Goal: Entertainment & Leisure: Browse casually

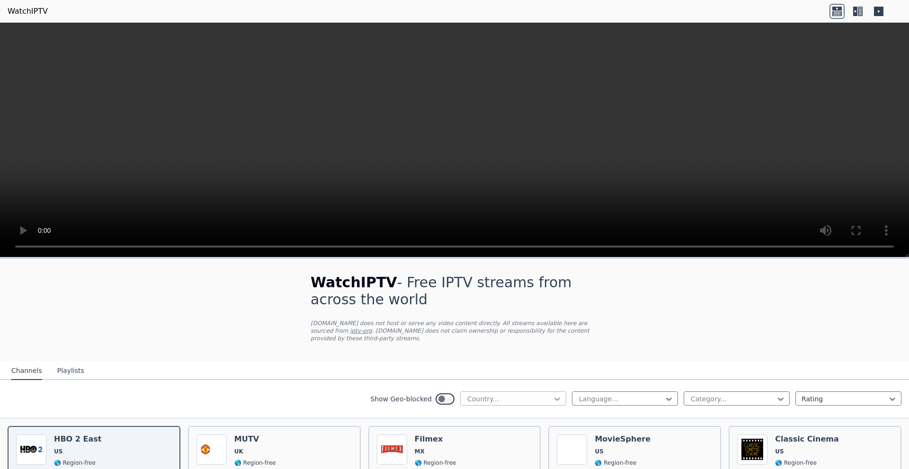
click at [554, 398] on icon at bounding box center [557, 399] width 6 height 3
click at [486, 437] on div "[GEOGRAPHIC_DATA]" at bounding box center [513, 445] width 106 height 17
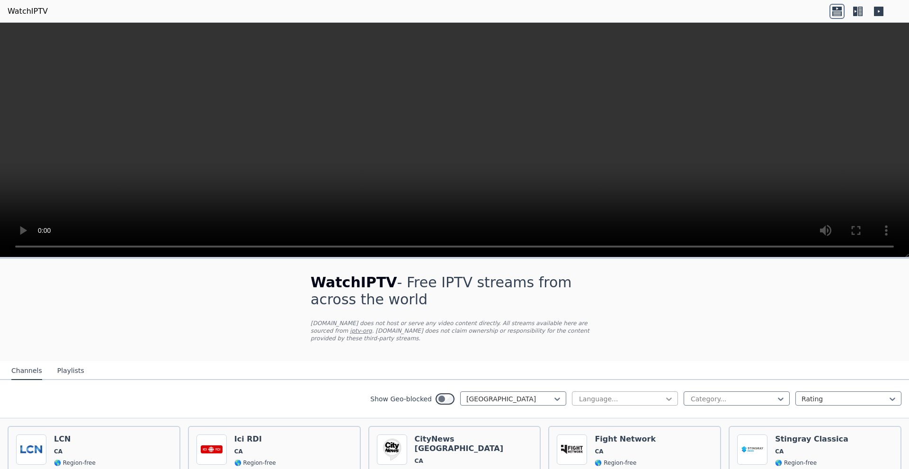
click at [664, 394] on icon at bounding box center [668, 398] width 9 height 9
click at [580, 415] on div "French" at bounding box center [625, 423] width 106 height 17
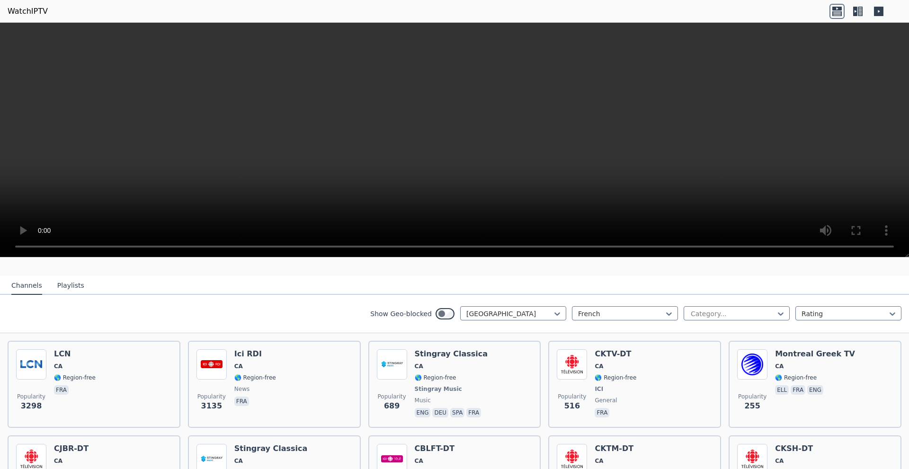
scroll to position [76, 0]
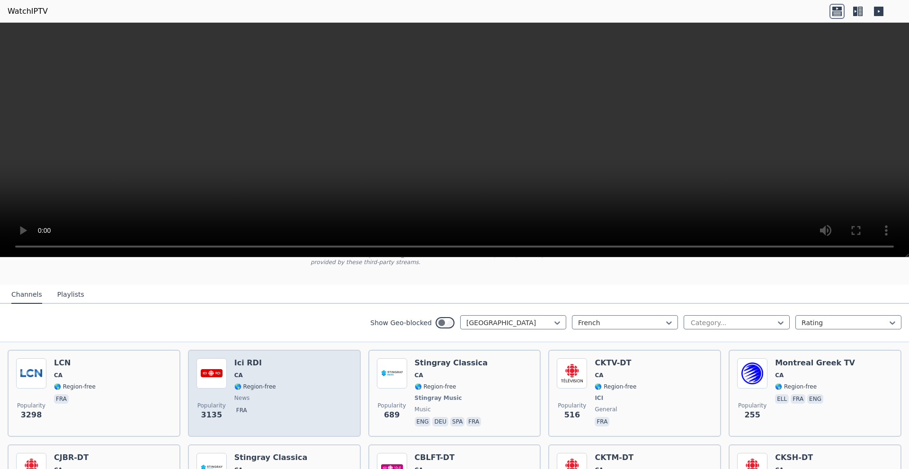
click at [253, 358] on h6 "Ici RDI" at bounding box center [255, 362] width 42 height 9
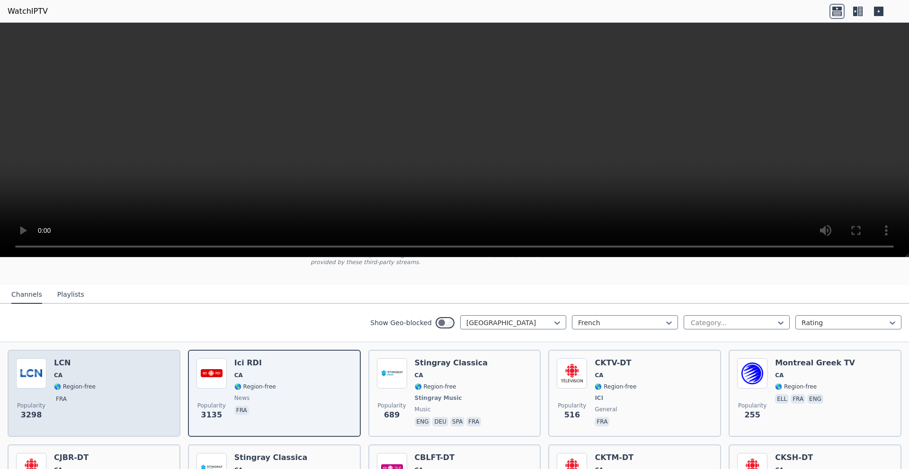
click at [62, 371] on div "LCN CA 🌎 Region-free fra" at bounding box center [75, 393] width 42 height 70
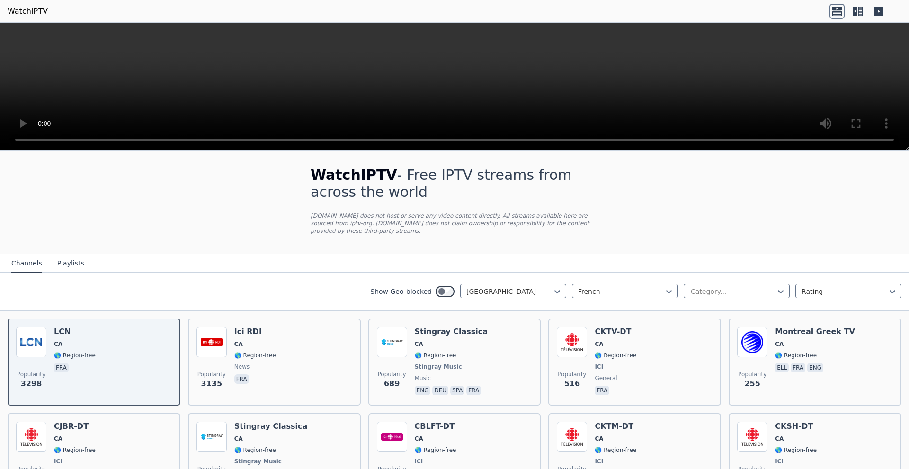
scroll to position [0, 0]
click at [552, 285] on div at bounding box center [556, 292] width 9 height 14
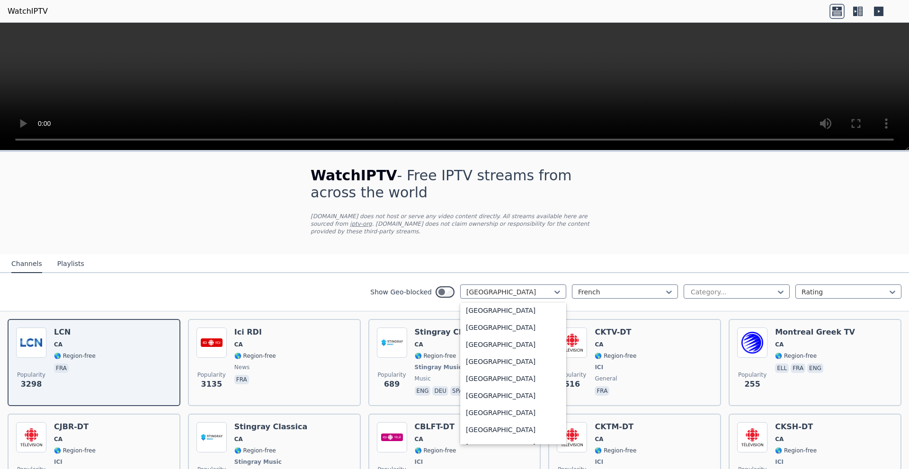
scroll to position [3284, 0]
click at [496, 370] on div "United States" at bounding box center [513, 377] width 106 height 17
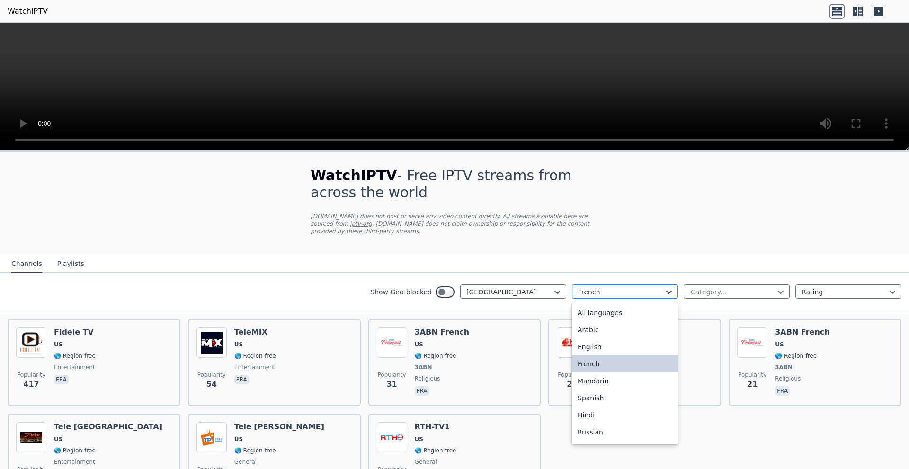
click at [664, 287] on icon at bounding box center [668, 291] width 9 height 9
click at [623, 304] on div "All languages" at bounding box center [625, 312] width 106 height 17
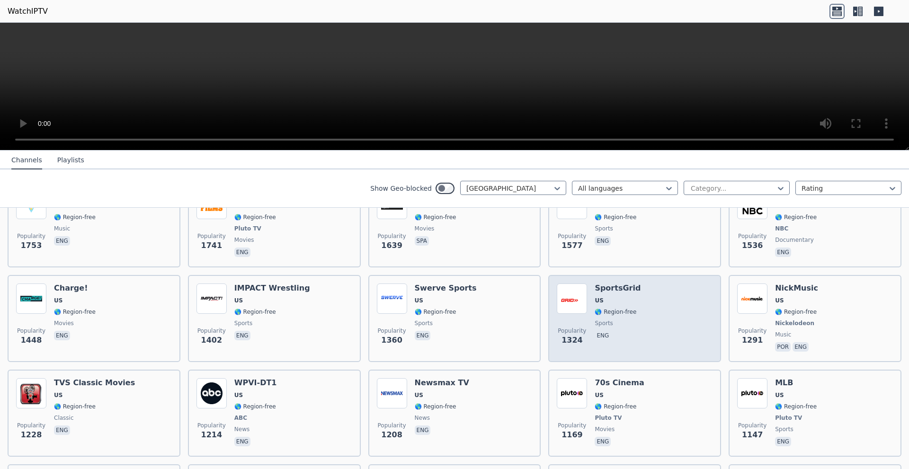
scroll to position [379, 0]
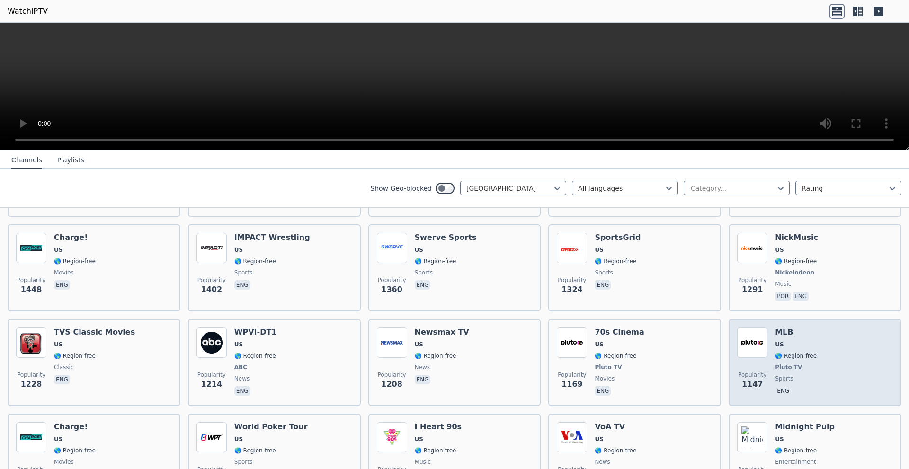
click at [747, 331] on img at bounding box center [752, 342] width 30 height 30
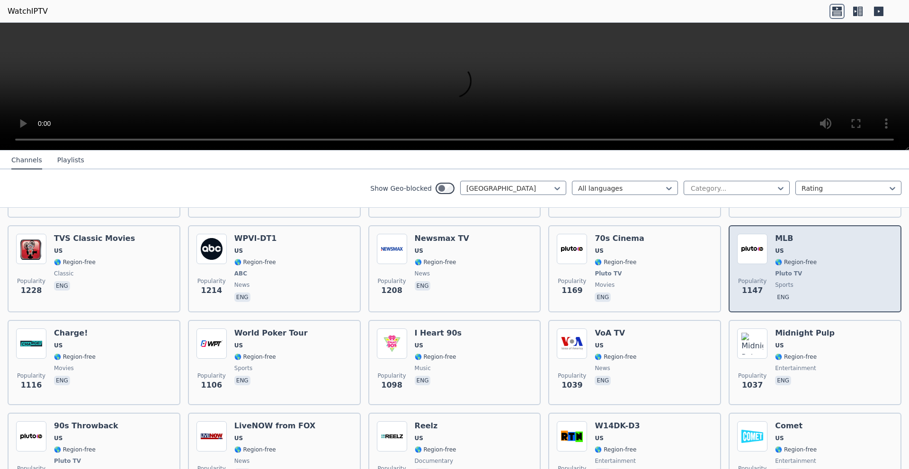
scroll to position [473, 0]
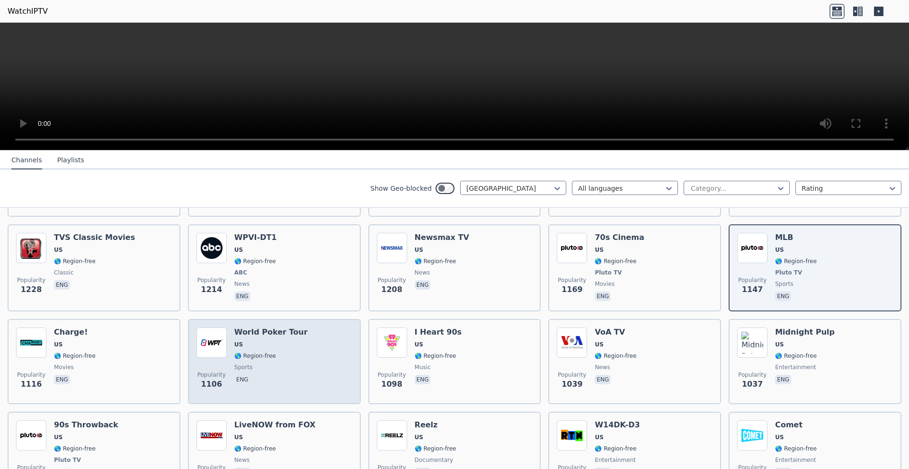
click at [261, 341] on div "World Poker Tour US 🌎 Region-free sports eng" at bounding box center [270, 361] width 73 height 68
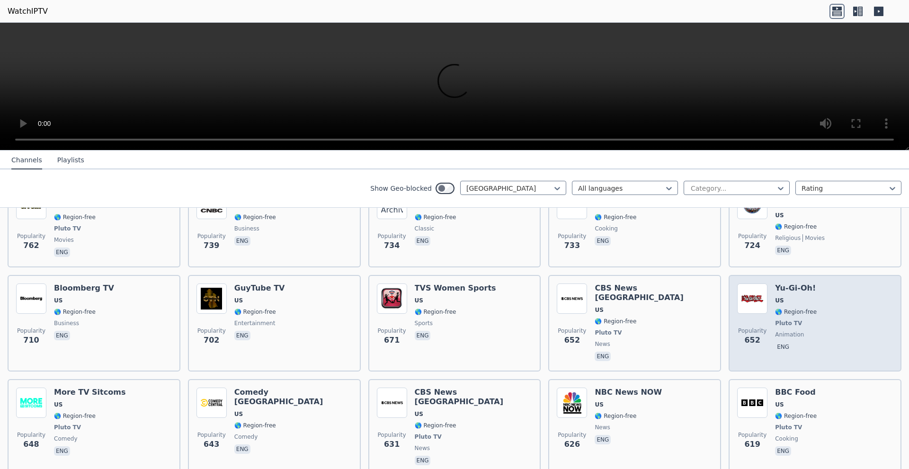
scroll to position [994, 0]
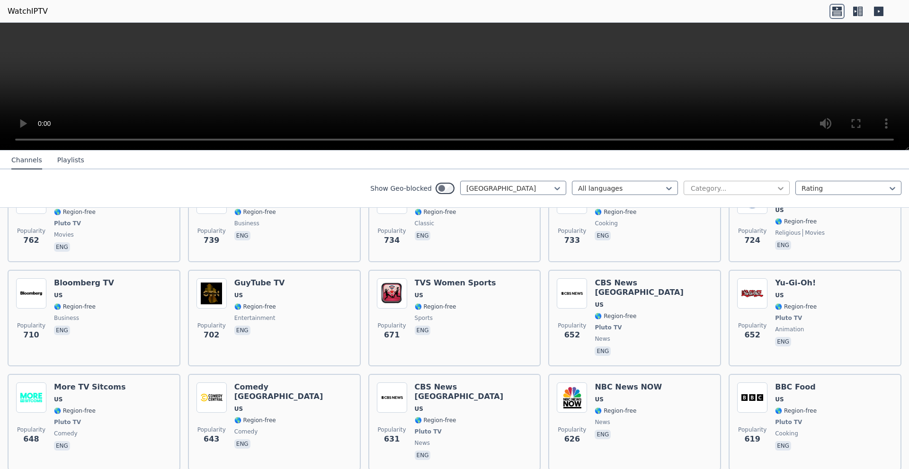
click at [776, 191] on icon at bounding box center [780, 188] width 9 height 9
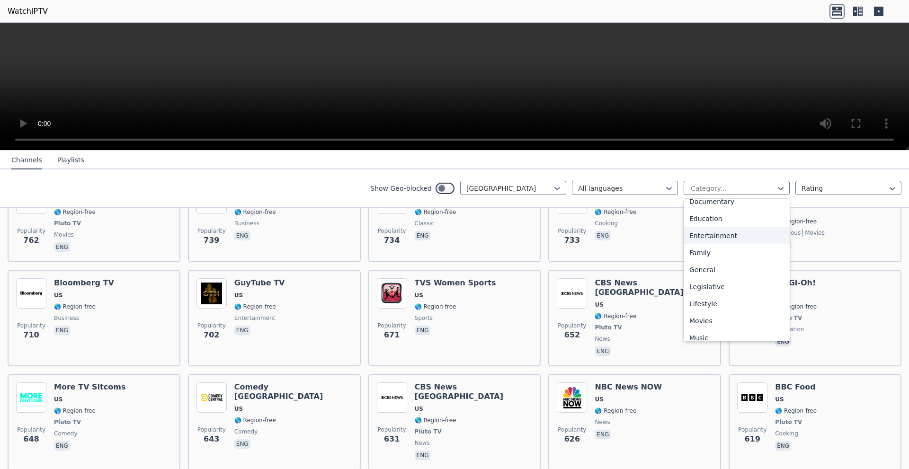
scroll to position [189, 0]
click at [709, 307] on div "News" at bounding box center [736, 309] width 106 height 17
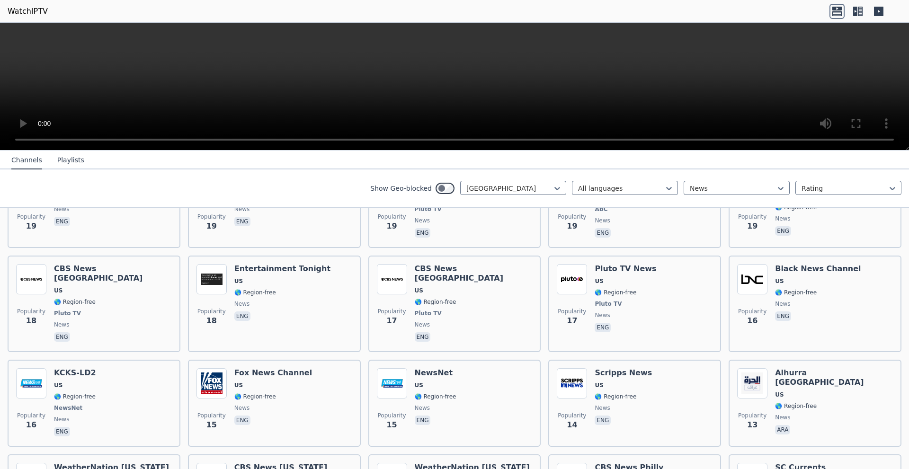
scroll to position [1656, 0]
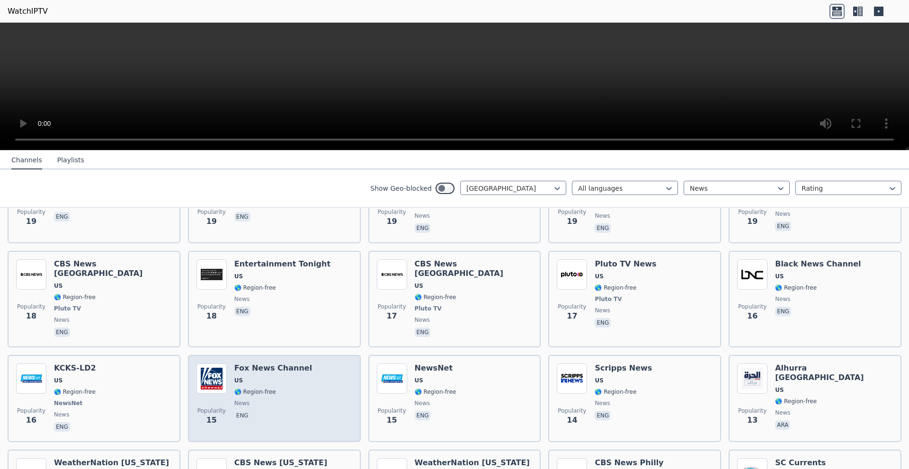
click at [218, 363] on img at bounding box center [211, 378] width 30 height 30
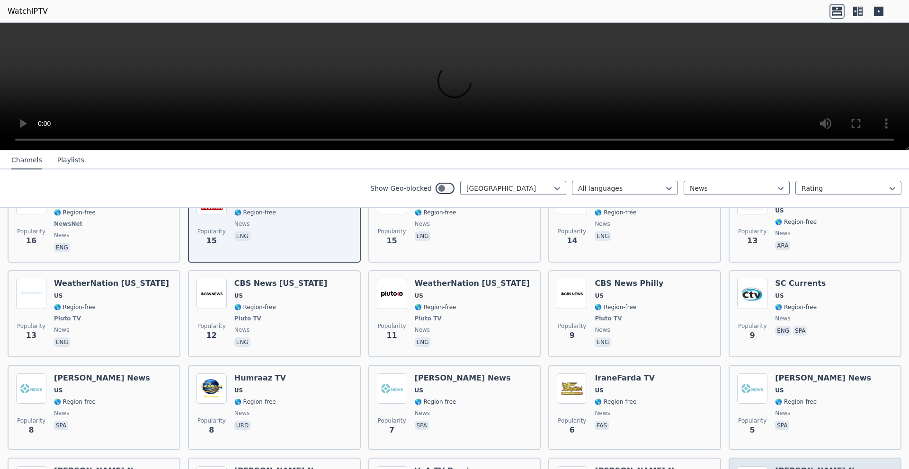
scroll to position [1856, 0]
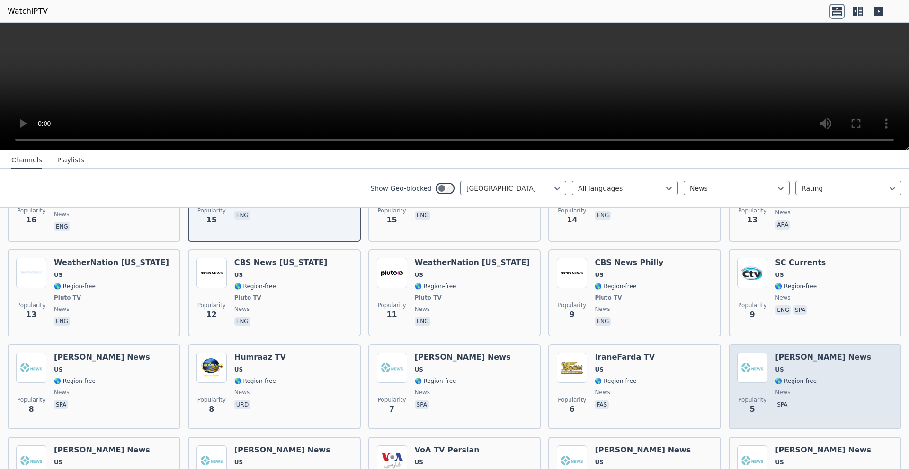
click at [782, 344] on div "Popularity 5 Estrella News US 🌎 Region-free news spa" at bounding box center [814, 386] width 173 height 85
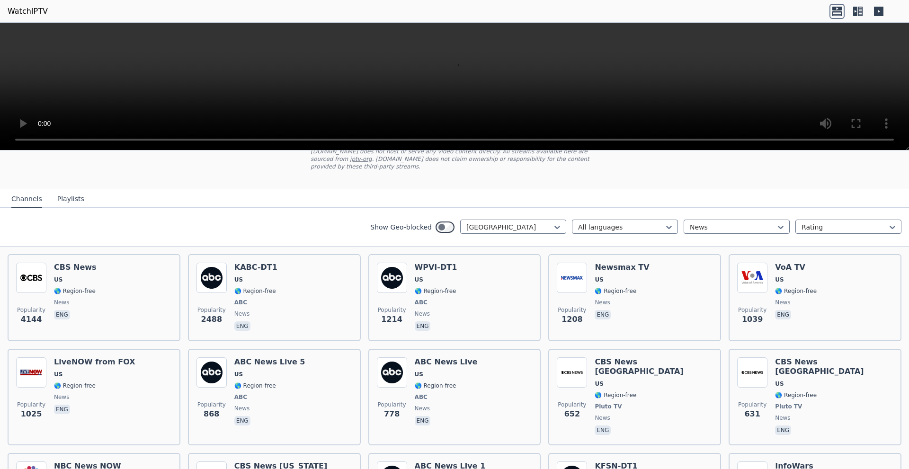
scroll to position [58, 0]
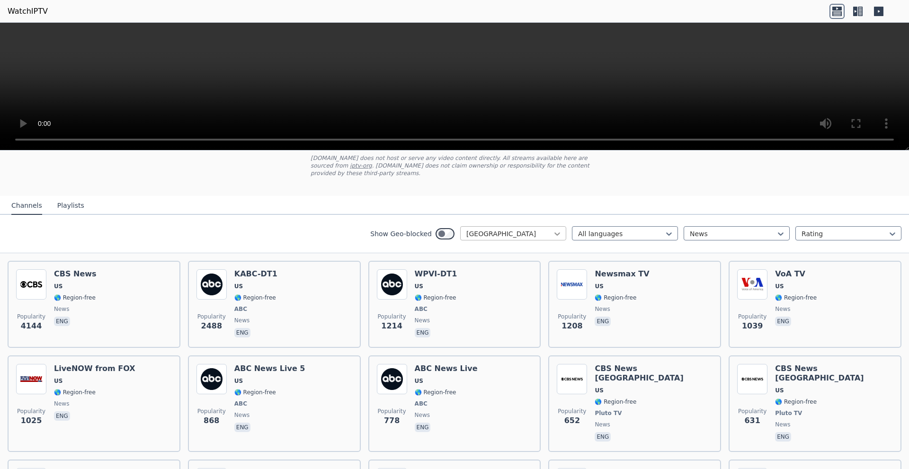
click at [554, 232] on icon at bounding box center [557, 233] width 6 height 3
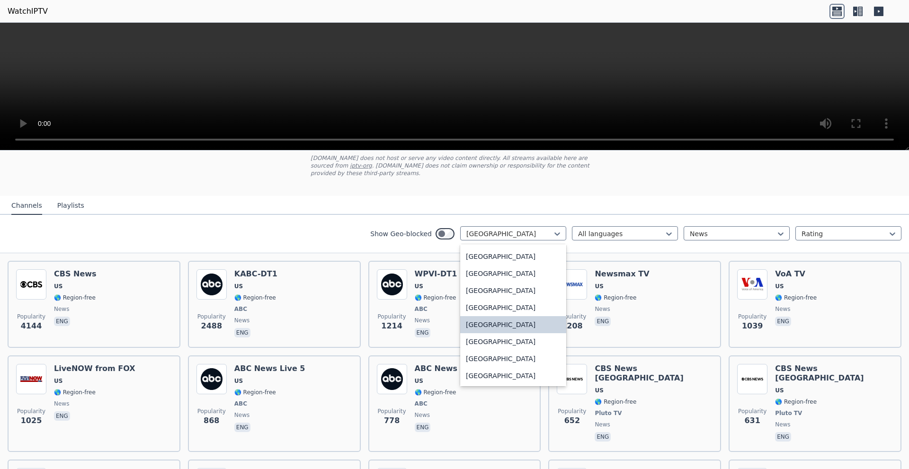
scroll to position [3381, 0]
click at [487, 282] on div "Venezuela" at bounding box center [513, 290] width 106 height 17
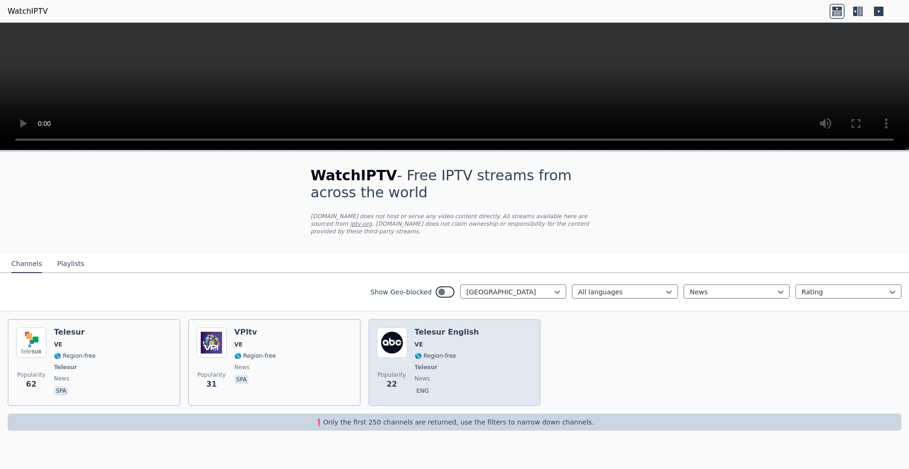
click at [443, 363] on span "Telesur" at bounding box center [447, 367] width 64 height 8
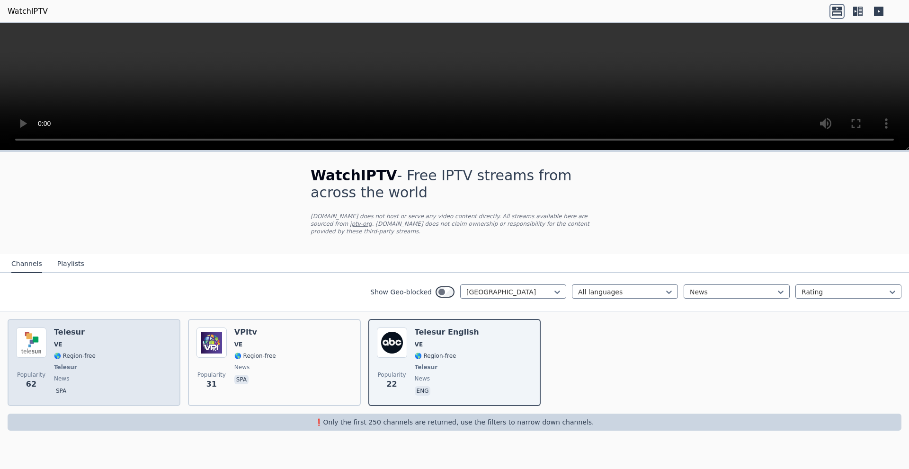
click at [72, 341] on span "VE" at bounding box center [75, 345] width 42 height 8
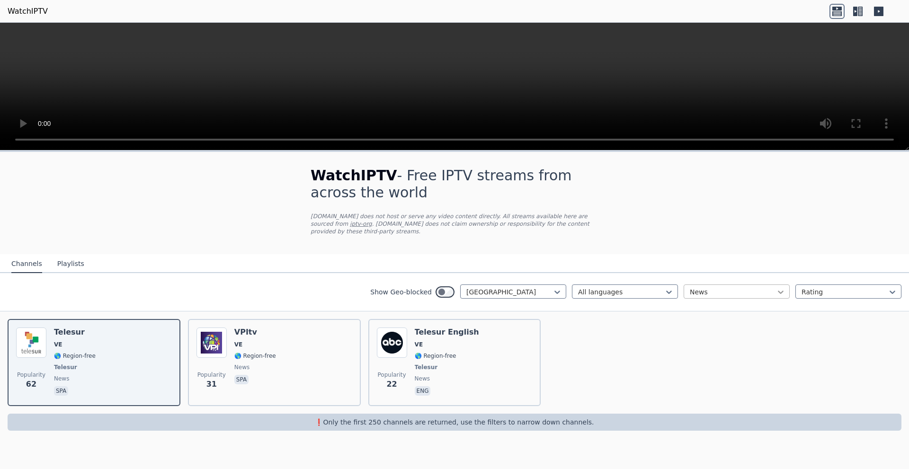
click at [781, 287] on icon at bounding box center [780, 291] width 9 height 9
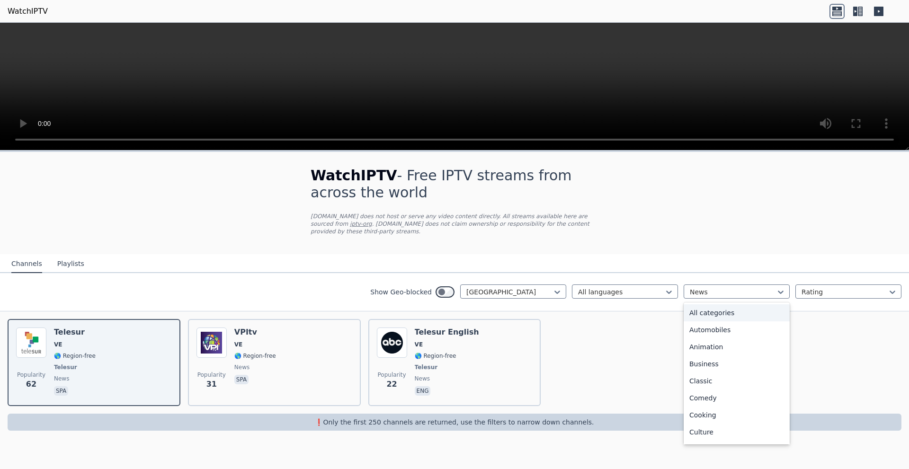
click at [720, 304] on div "All categories" at bounding box center [736, 312] width 106 height 17
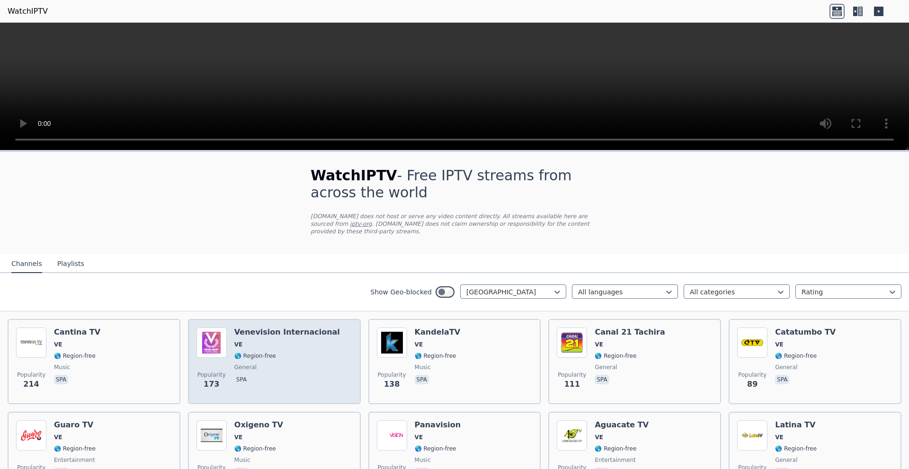
click at [291, 327] on h6 "Venevision Internacional" at bounding box center [287, 331] width 106 height 9
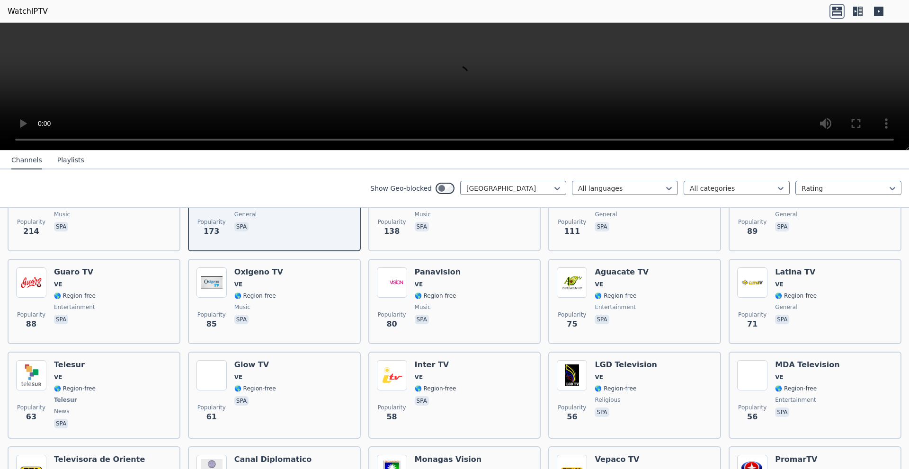
scroll to position [149, 0]
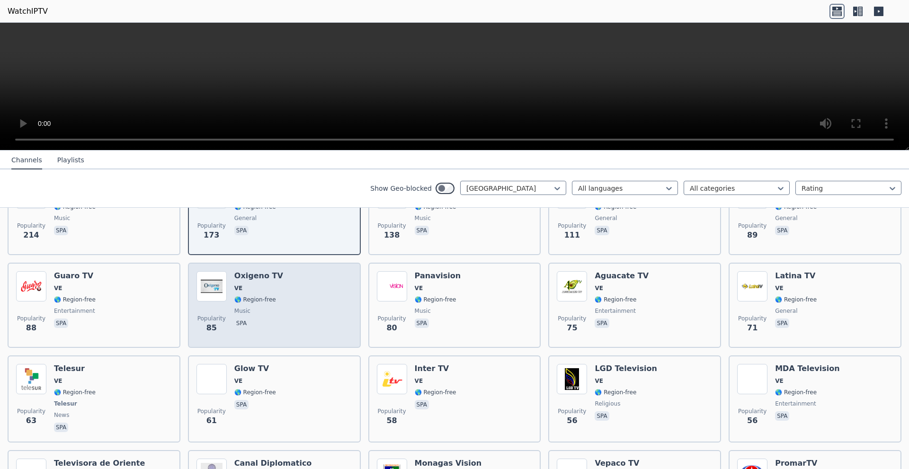
click at [231, 283] on div "Popularity 85 Oxigeno TV VE 🌎 Region-free music spa" at bounding box center [274, 305] width 156 height 68
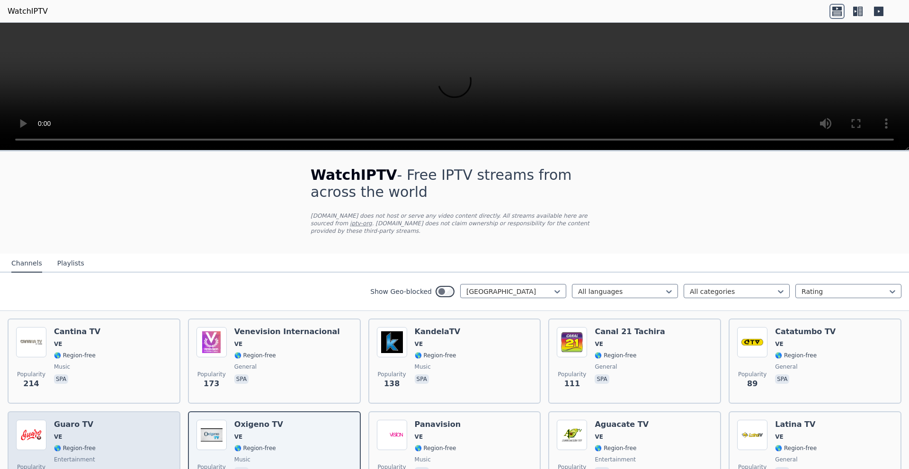
scroll to position [0, 0]
click at [115, 339] on div "Popularity 214 Cantina TV VE 🌎 Region-free music spa" at bounding box center [94, 361] width 156 height 68
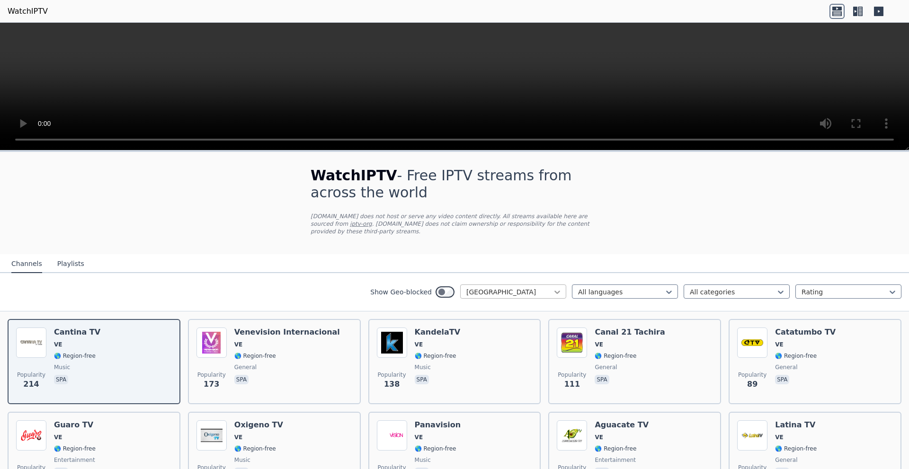
click at [552, 287] on icon at bounding box center [556, 291] width 9 height 9
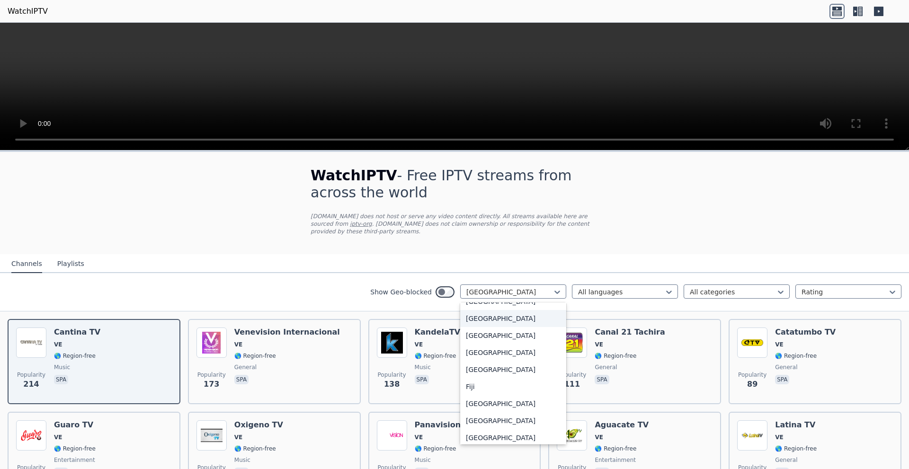
scroll to position [1056, 0]
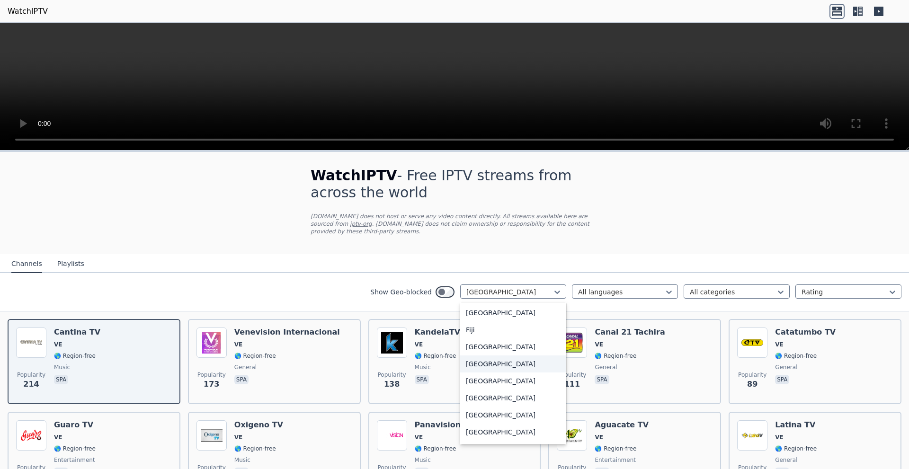
click at [509, 362] on div "France" at bounding box center [513, 363] width 106 height 17
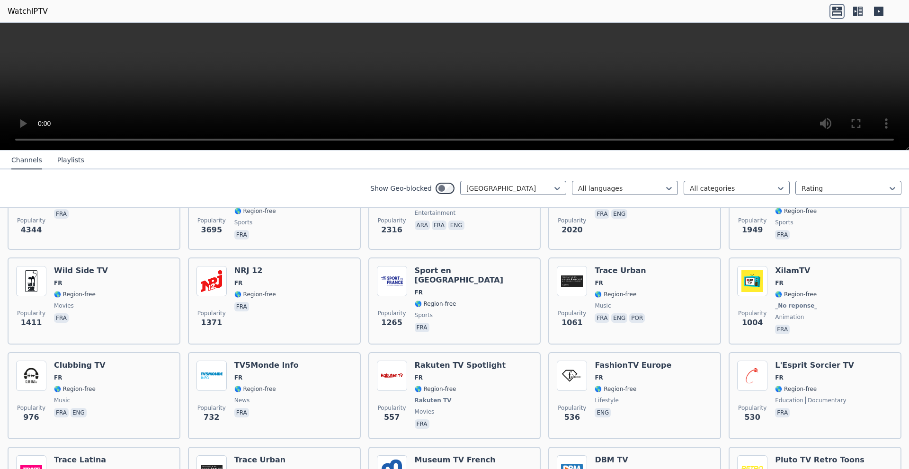
scroll to position [189, 0]
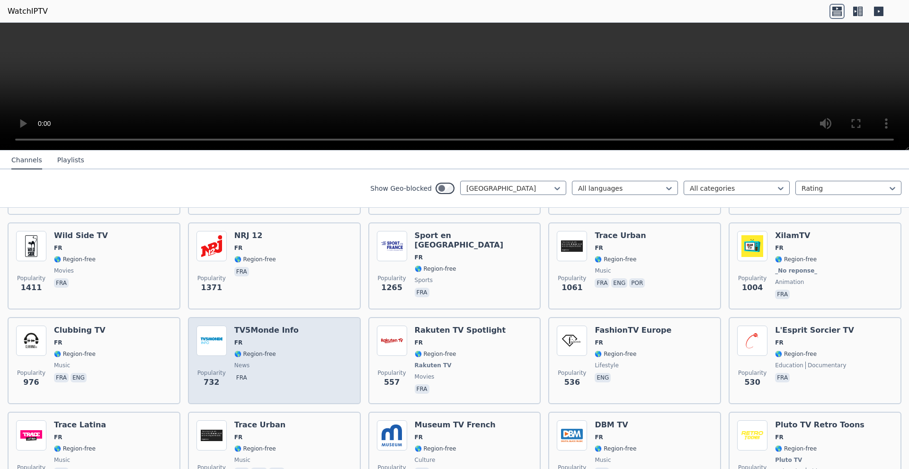
click at [256, 326] on h6 "TV5Monde Info" at bounding box center [266, 330] width 64 height 9
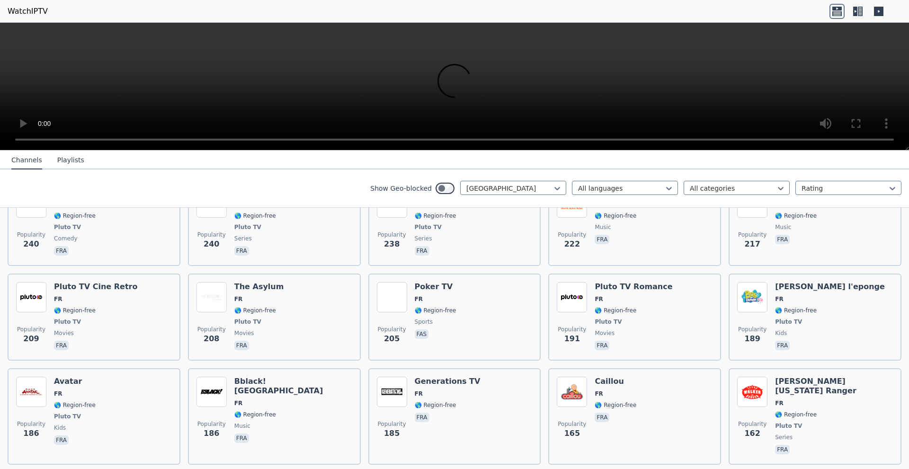
scroll to position [710, 0]
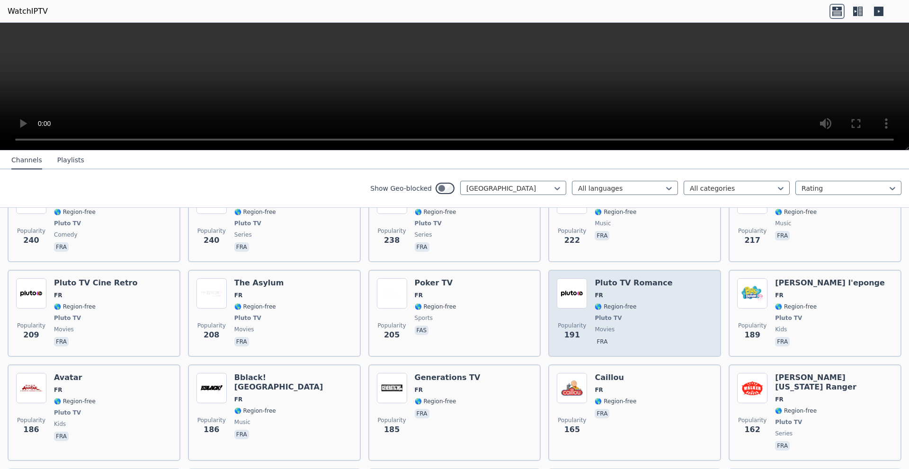
click at [640, 303] on span "🌎 Region-free" at bounding box center [633, 307] width 78 height 8
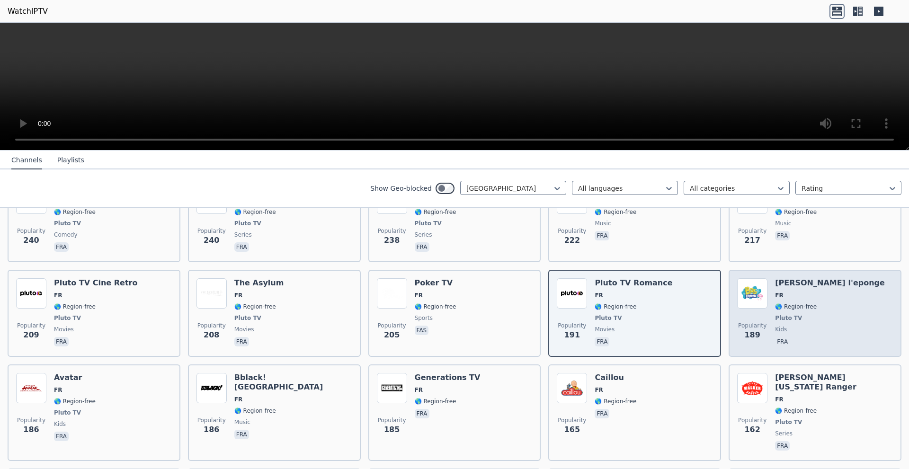
click at [803, 303] on span "🌎 Region-free" at bounding box center [796, 307] width 42 height 8
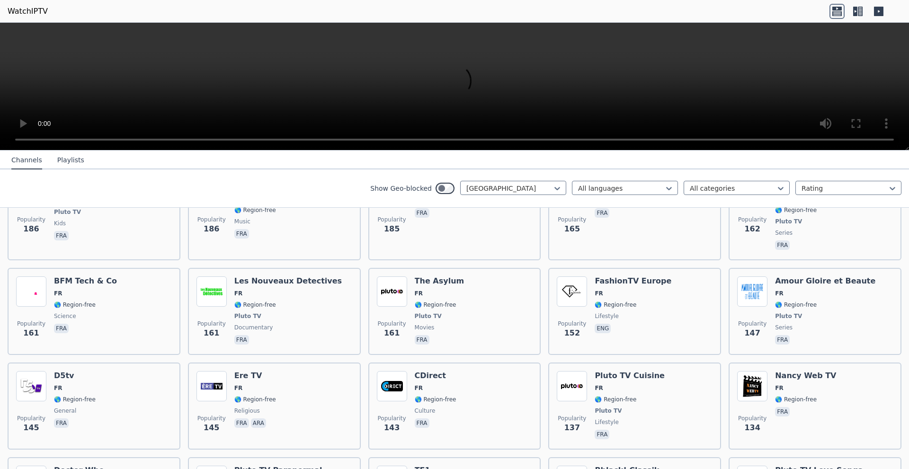
scroll to position [994, 0]
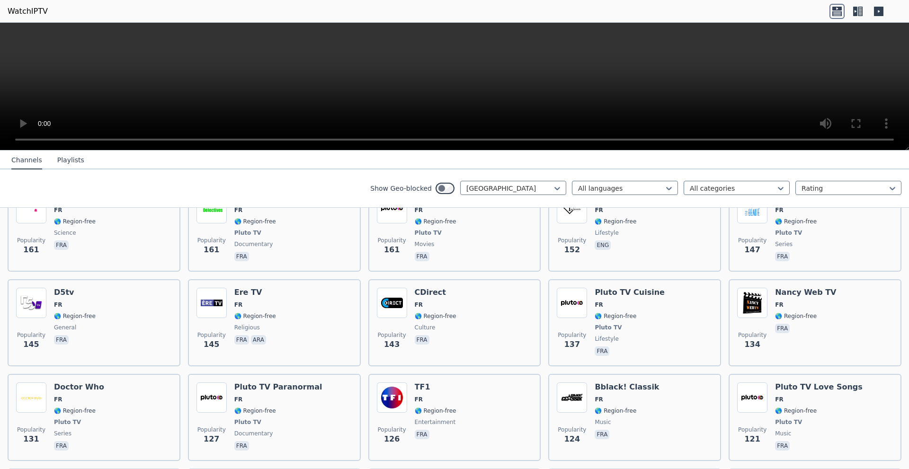
click at [803, 312] on span "🌎 Region-free" at bounding box center [796, 316] width 42 height 8
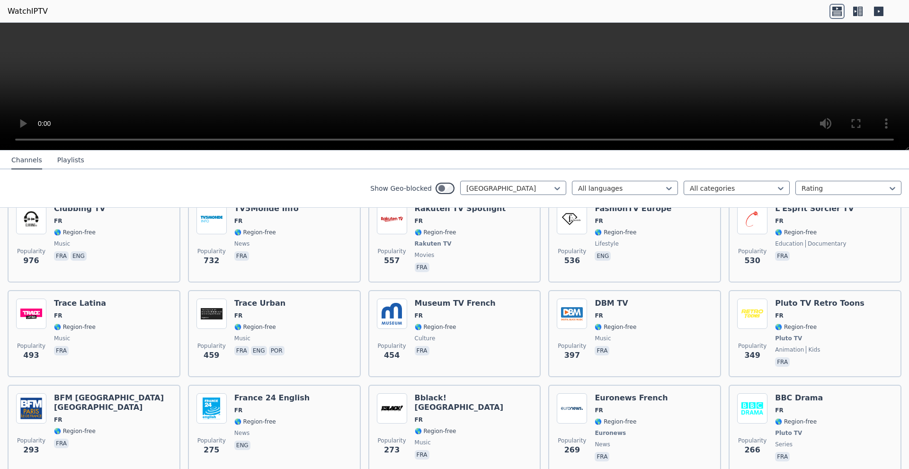
scroll to position [0, 0]
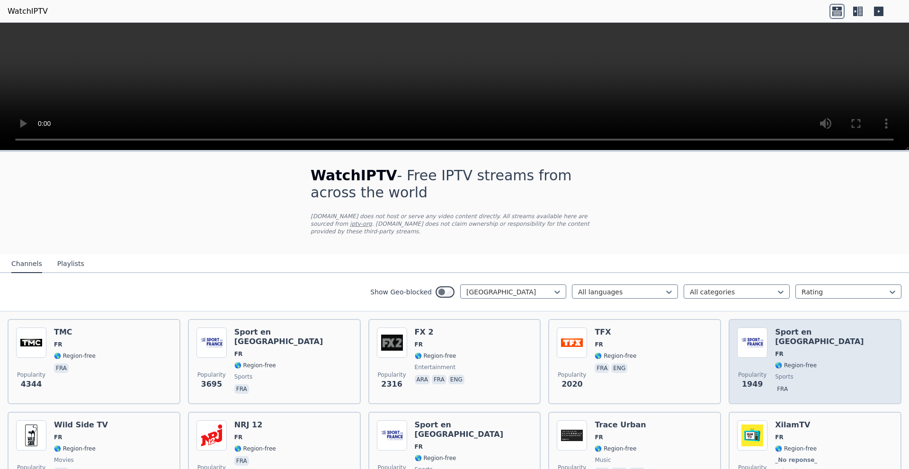
click at [778, 362] on span "🌎 Region-free" at bounding box center [796, 366] width 42 height 8
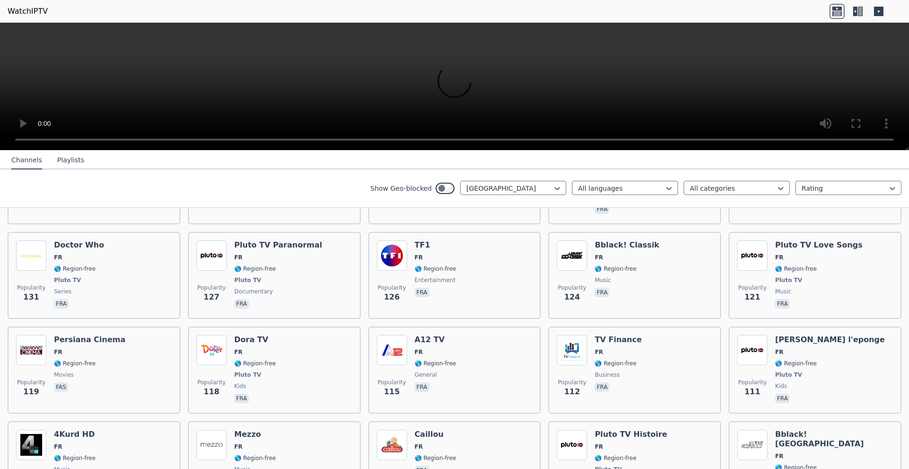
scroll to position [1372, 0]
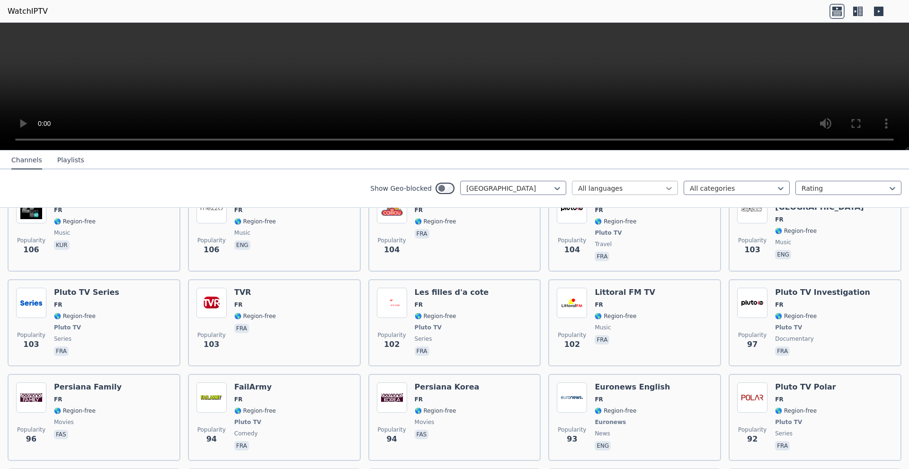
click at [664, 186] on icon at bounding box center [668, 188] width 9 height 9
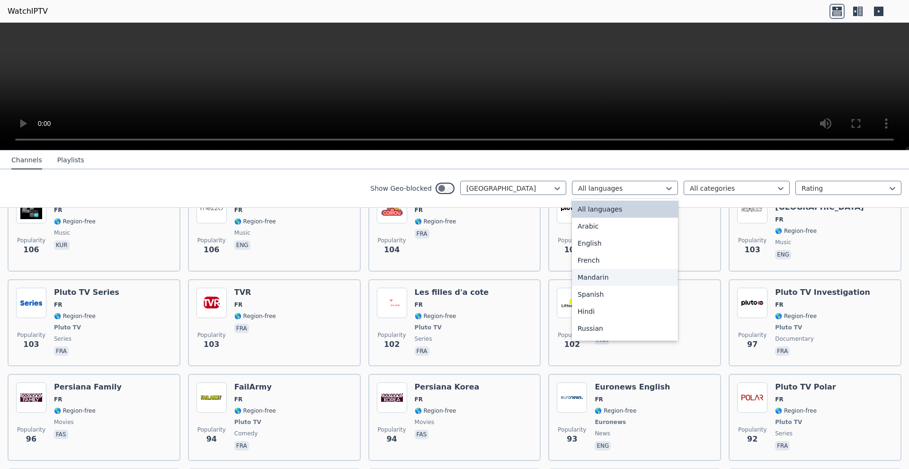
click at [594, 269] on div "Mandarin" at bounding box center [625, 277] width 106 height 17
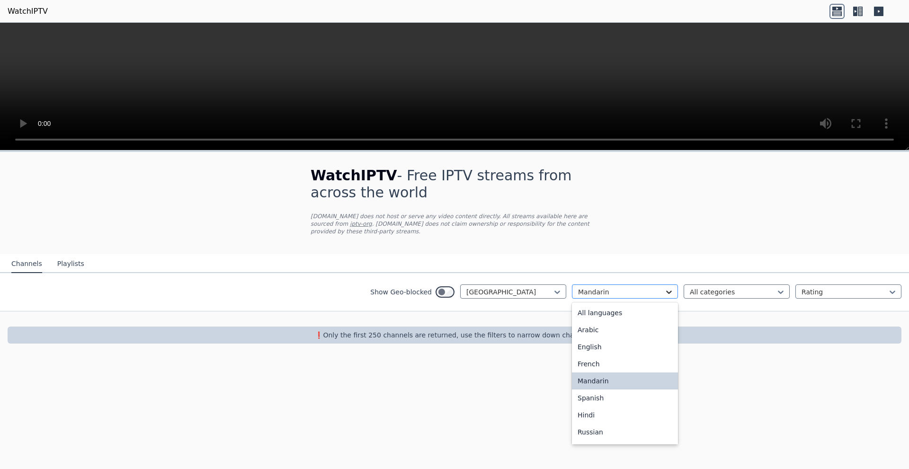
click at [665, 289] on icon at bounding box center [668, 291] width 9 height 9
click at [609, 355] on div "French" at bounding box center [625, 363] width 106 height 17
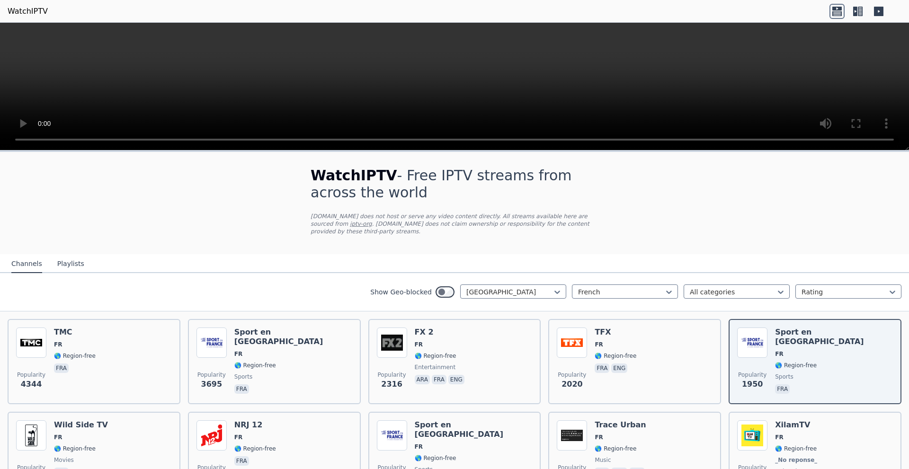
scroll to position [189, 0]
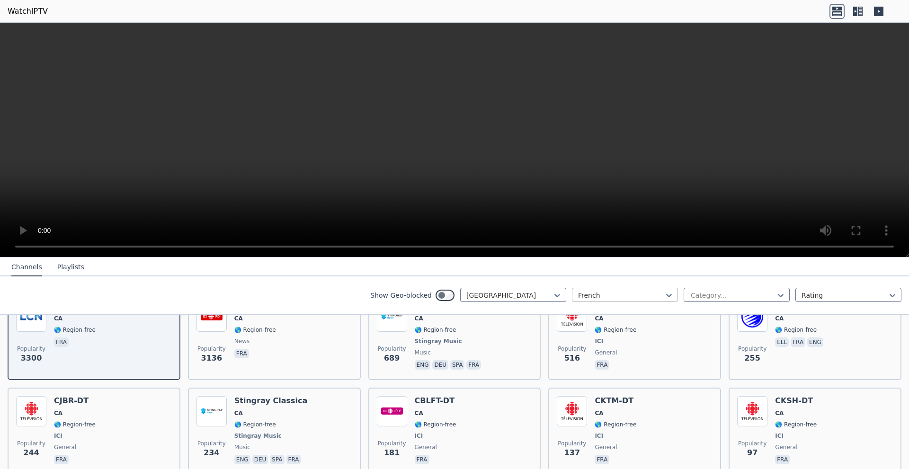
scroll to position [142, 0]
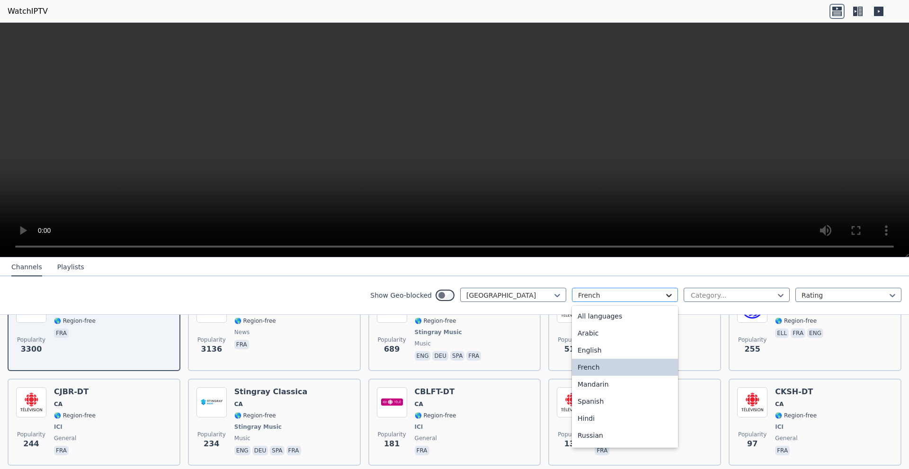
click at [664, 294] on icon at bounding box center [668, 295] width 9 height 9
click at [632, 310] on div "All languages" at bounding box center [625, 316] width 106 height 17
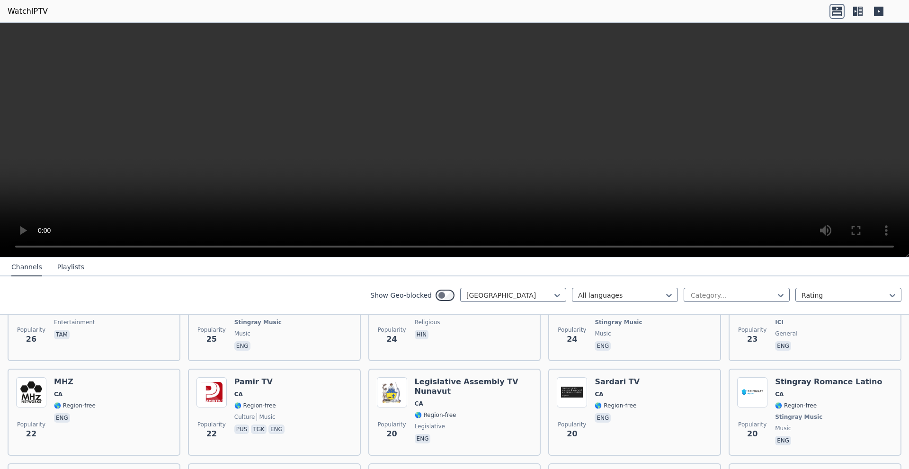
scroll to position [2082, 0]
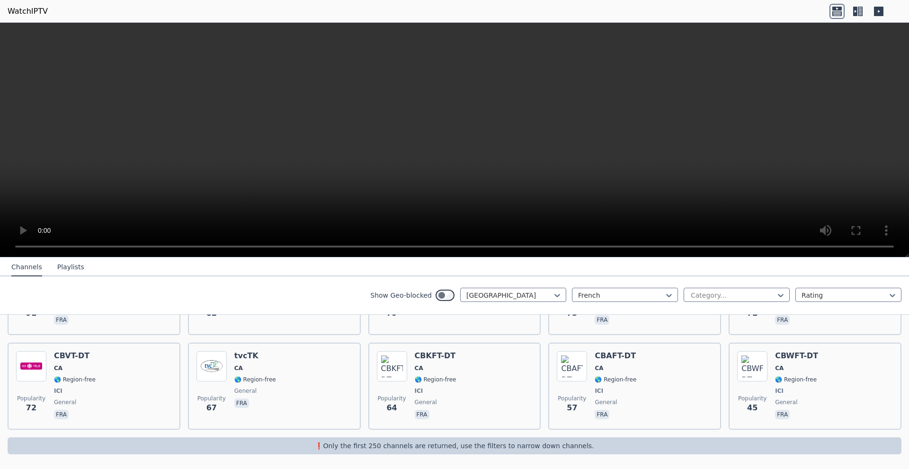
scroll to position [360, 0]
